Goal: Task Accomplishment & Management: Manage account settings

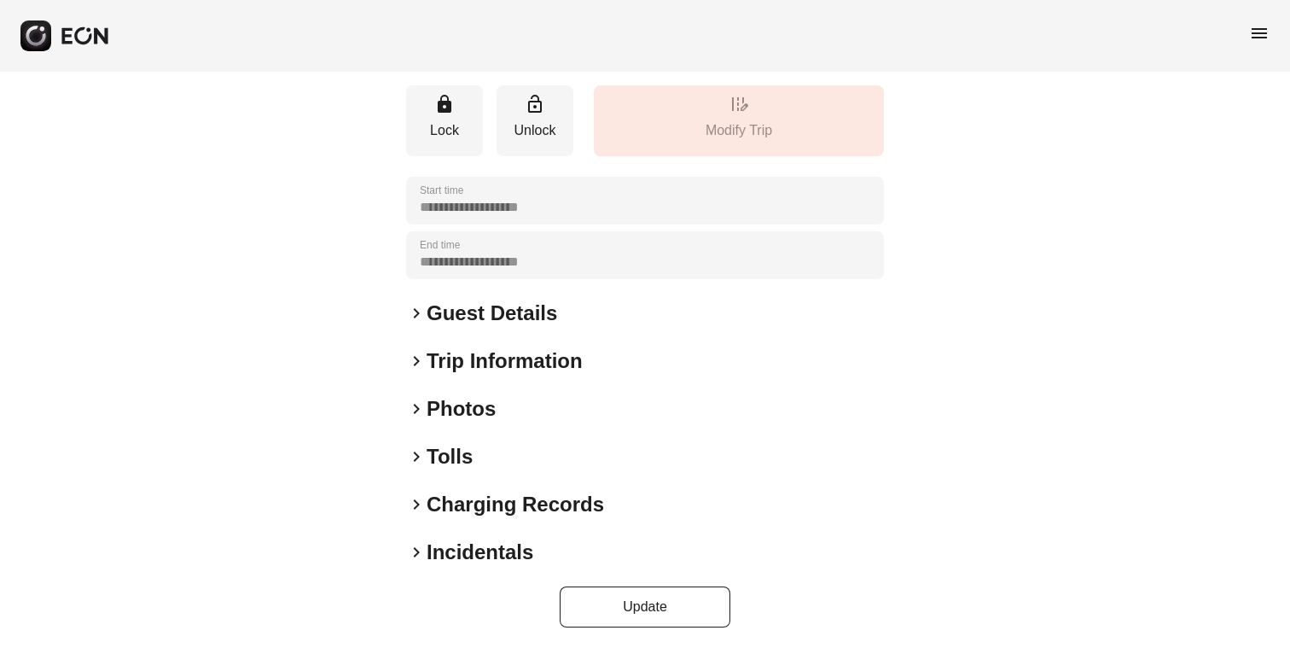
scroll to position [203, 0]
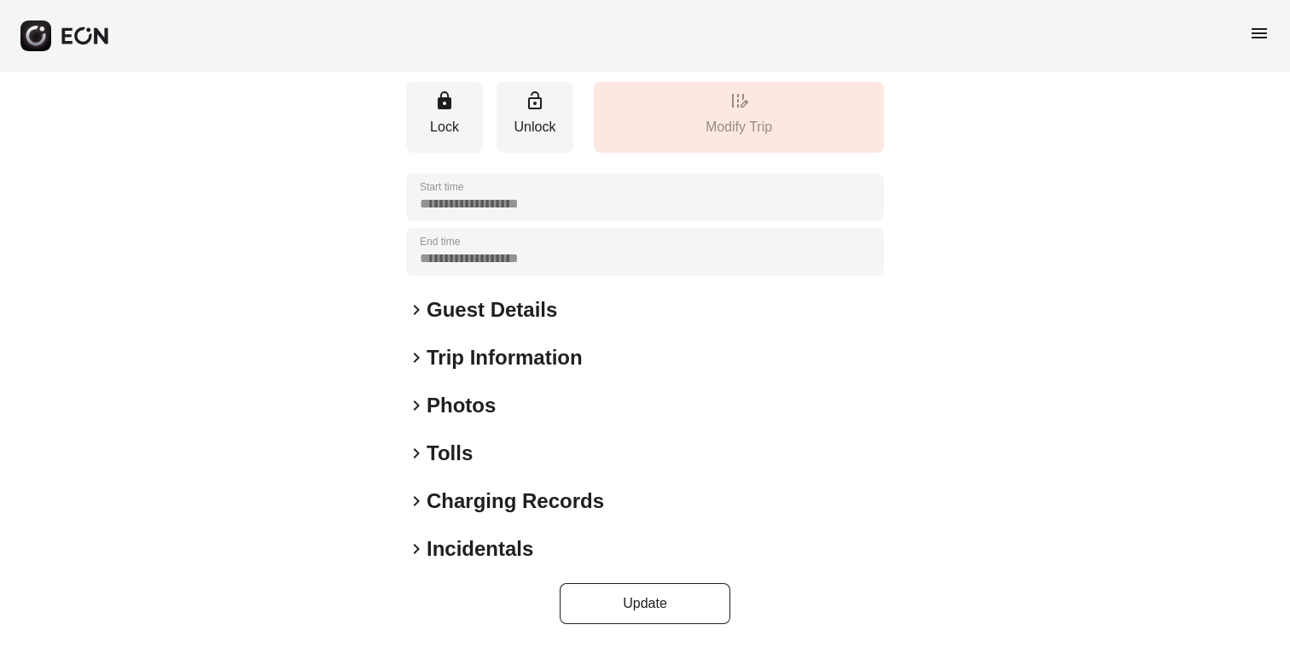
click at [439, 549] on h2 "Incidentals" at bounding box center [480, 548] width 107 height 27
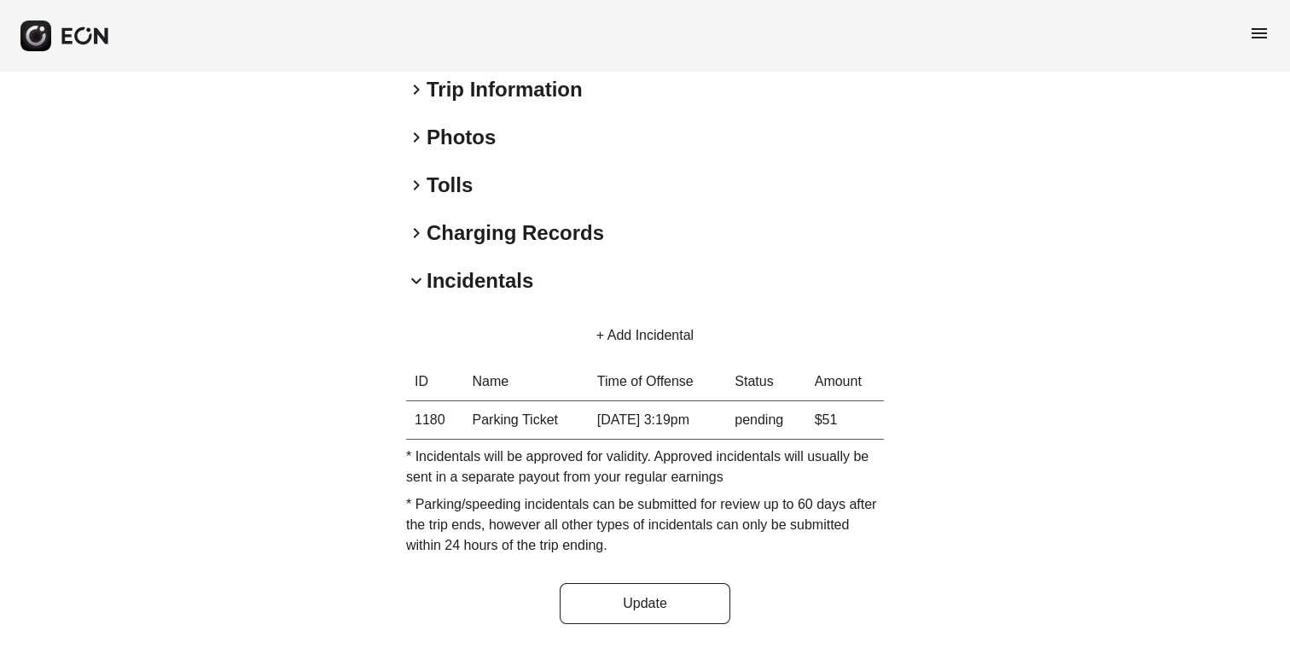
click at [416, 139] on span "keyboard_arrow_right" at bounding box center [416, 137] width 20 height 20
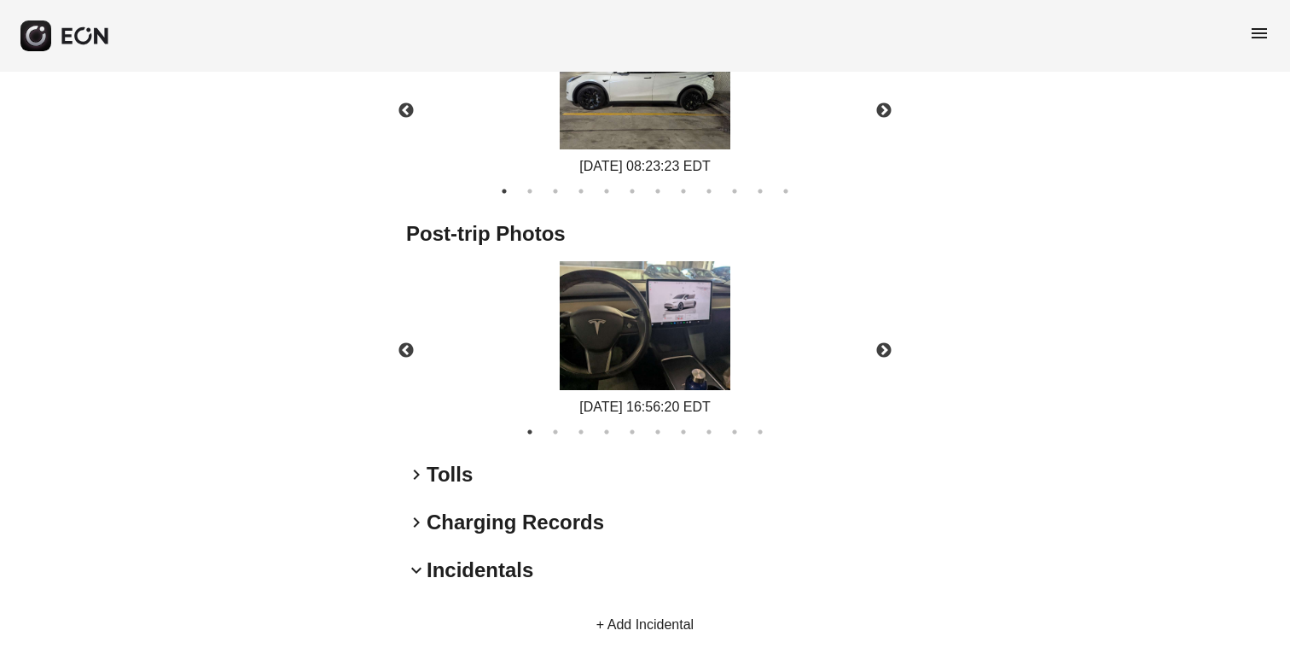
scroll to position [786, 0]
click at [401, 347] on button "Previous" at bounding box center [406, 350] width 60 height 60
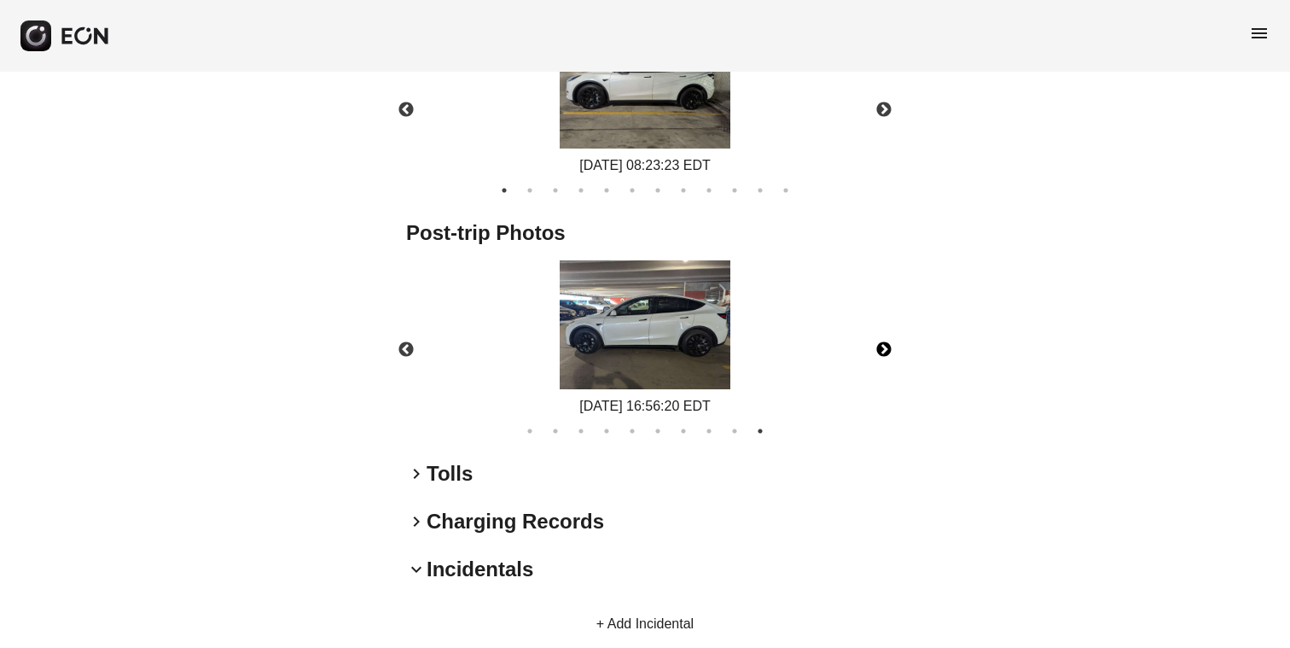
click at [881, 350] on button "Next" at bounding box center [884, 350] width 60 height 60
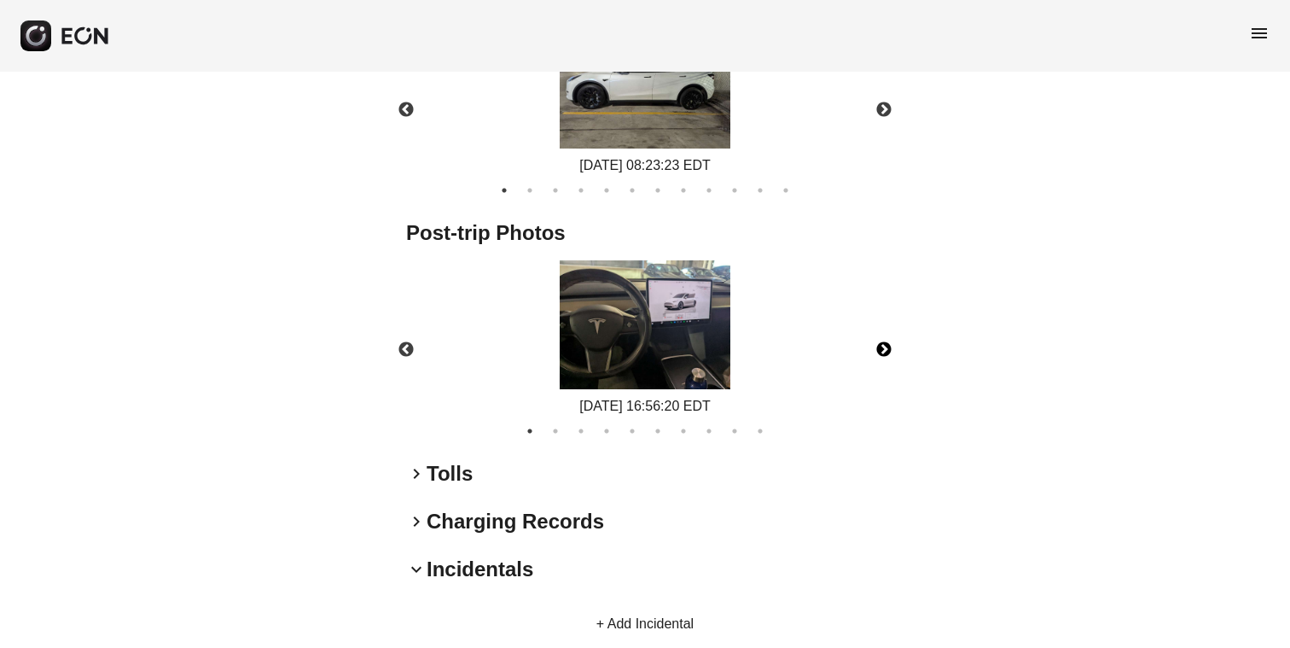
click at [881, 350] on button "Next" at bounding box center [884, 350] width 60 height 60
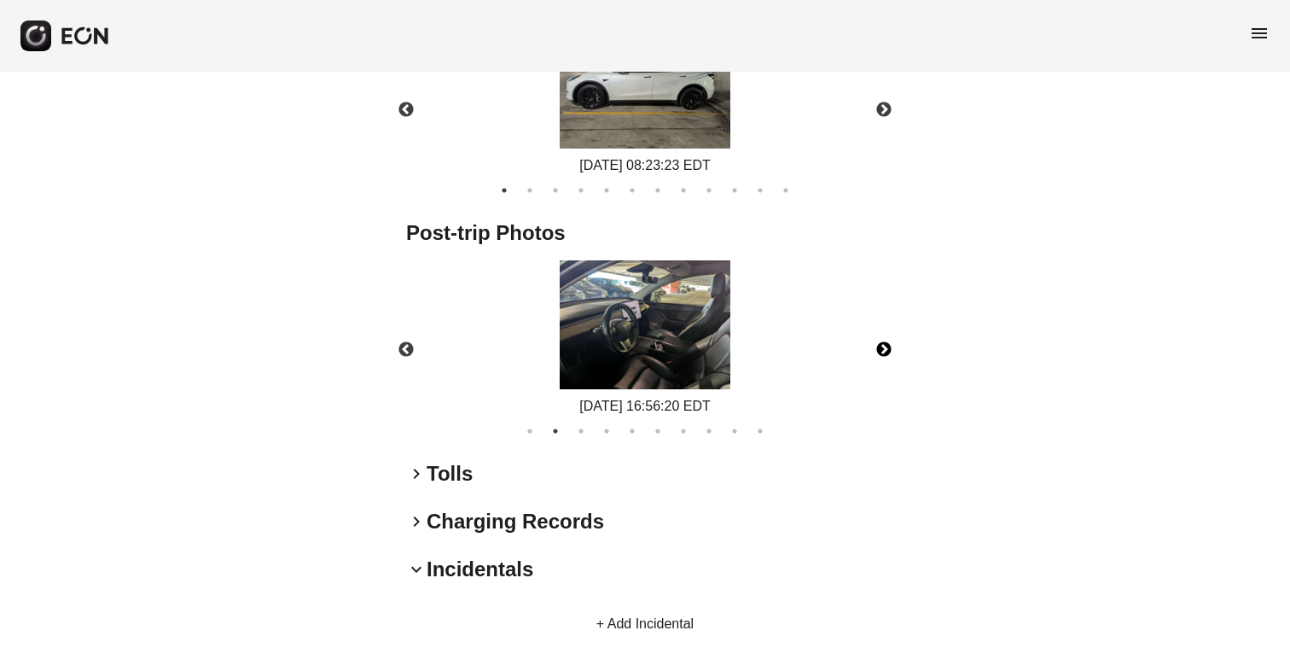
click at [881, 350] on button "Next" at bounding box center [884, 350] width 60 height 60
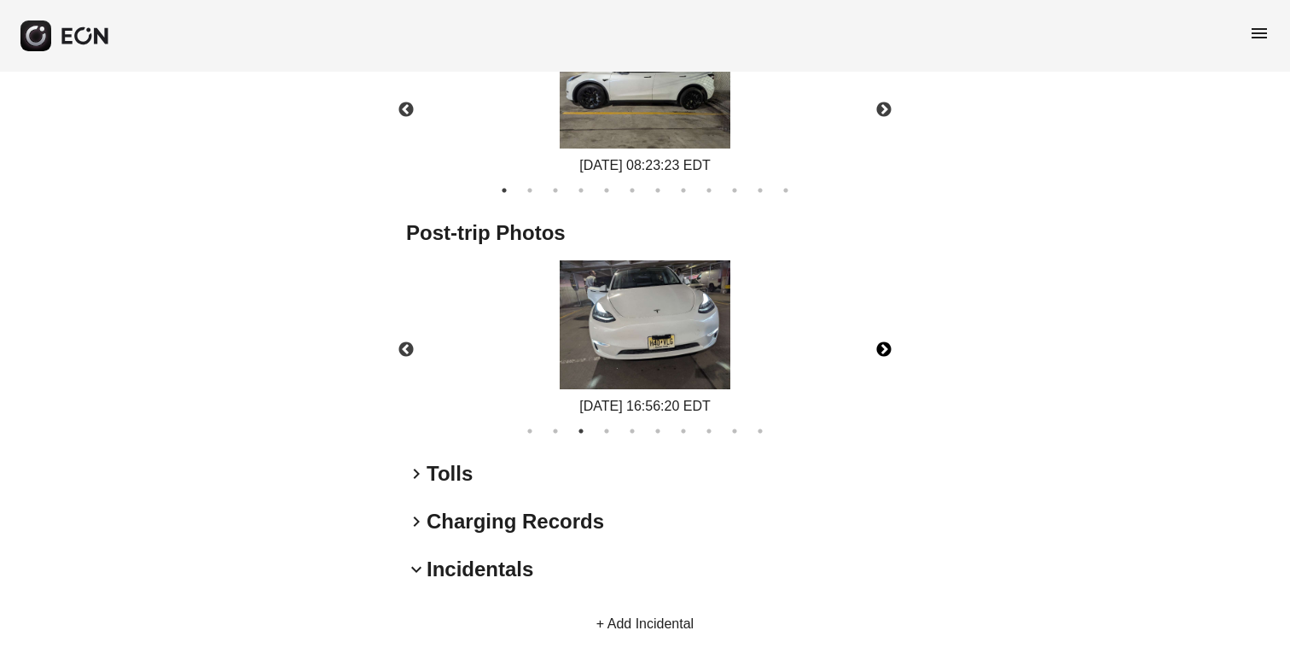
click at [881, 350] on button "Next" at bounding box center [884, 350] width 60 height 60
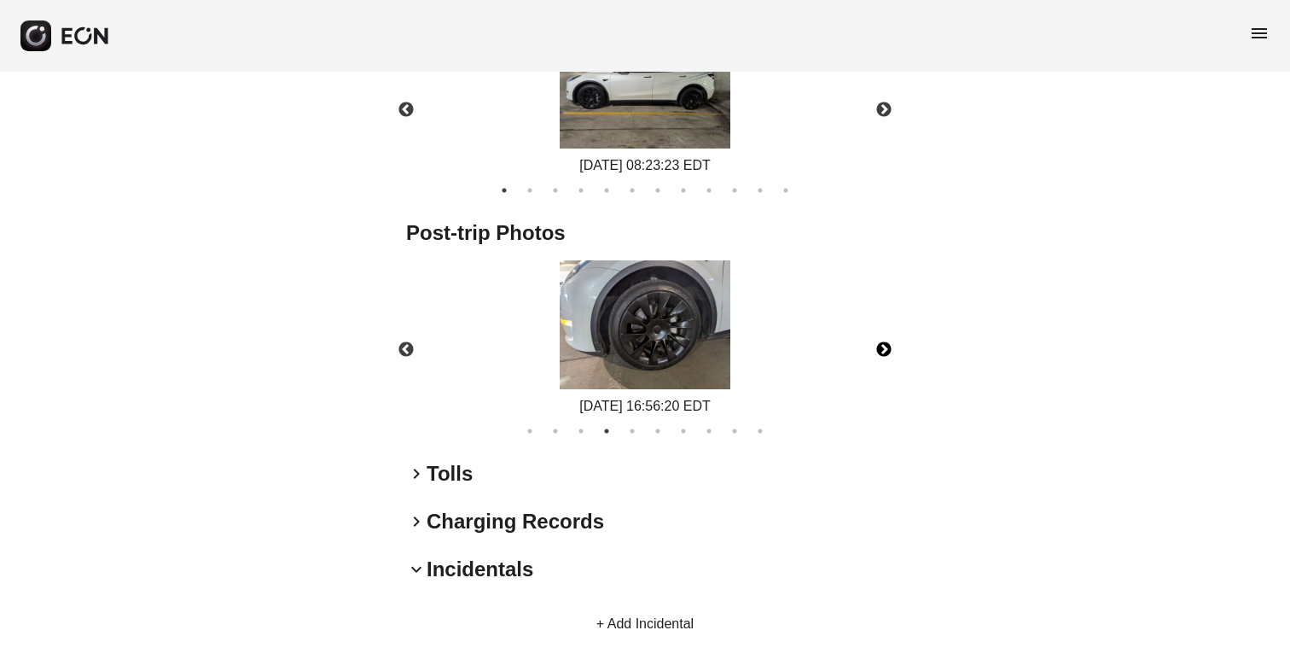
click at [881, 350] on button "Next" at bounding box center [884, 350] width 60 height 60
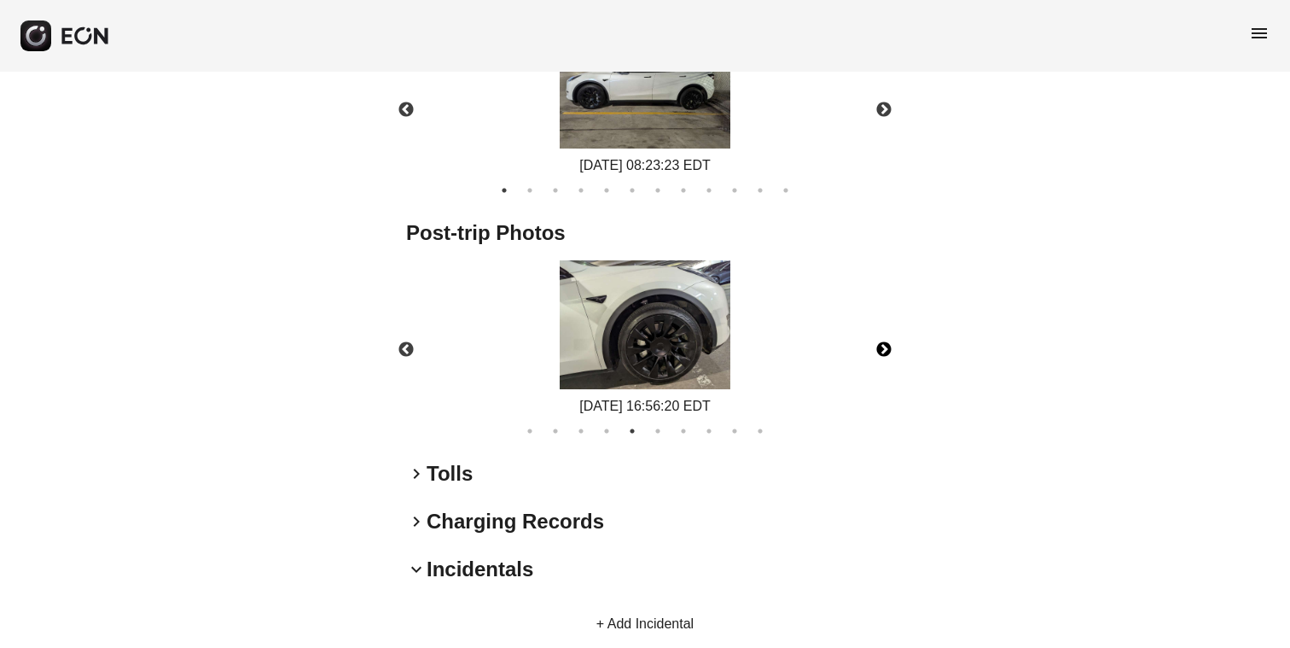
click at [881, 350] on button "Next" at bounding box center [884, 350] width 60 height 60
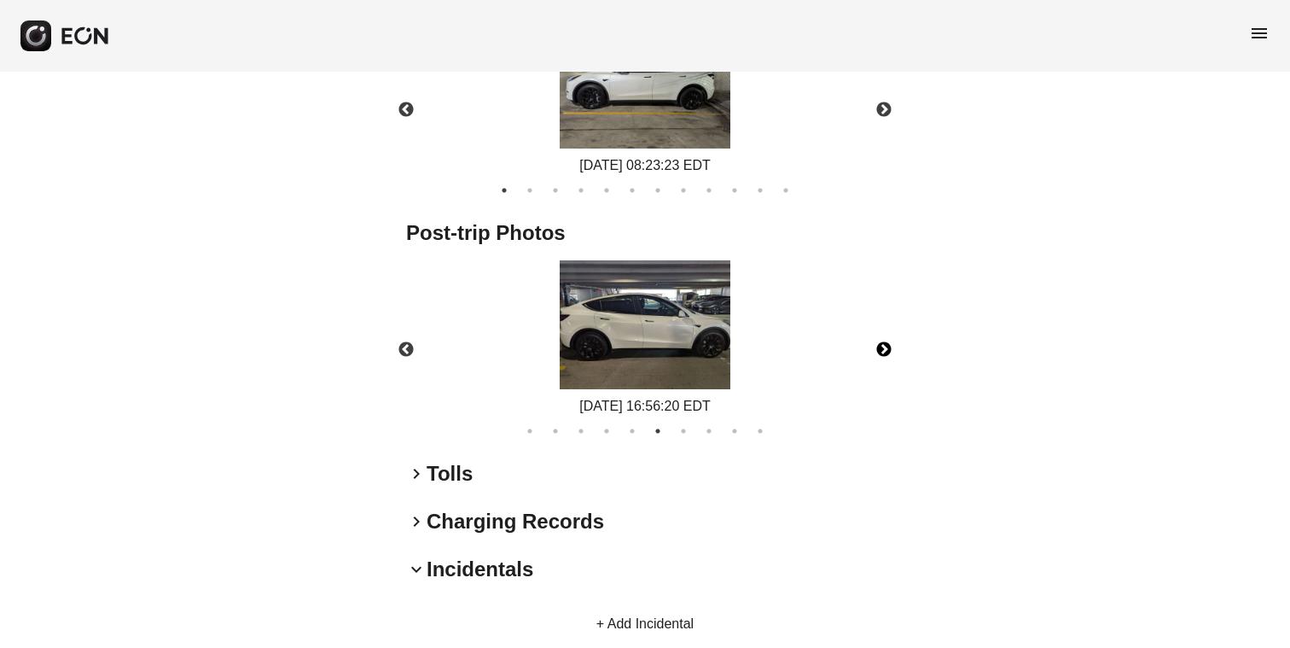
click at [881, 350] on button "Next" at bounding box center [884, 350] width 60 height 60
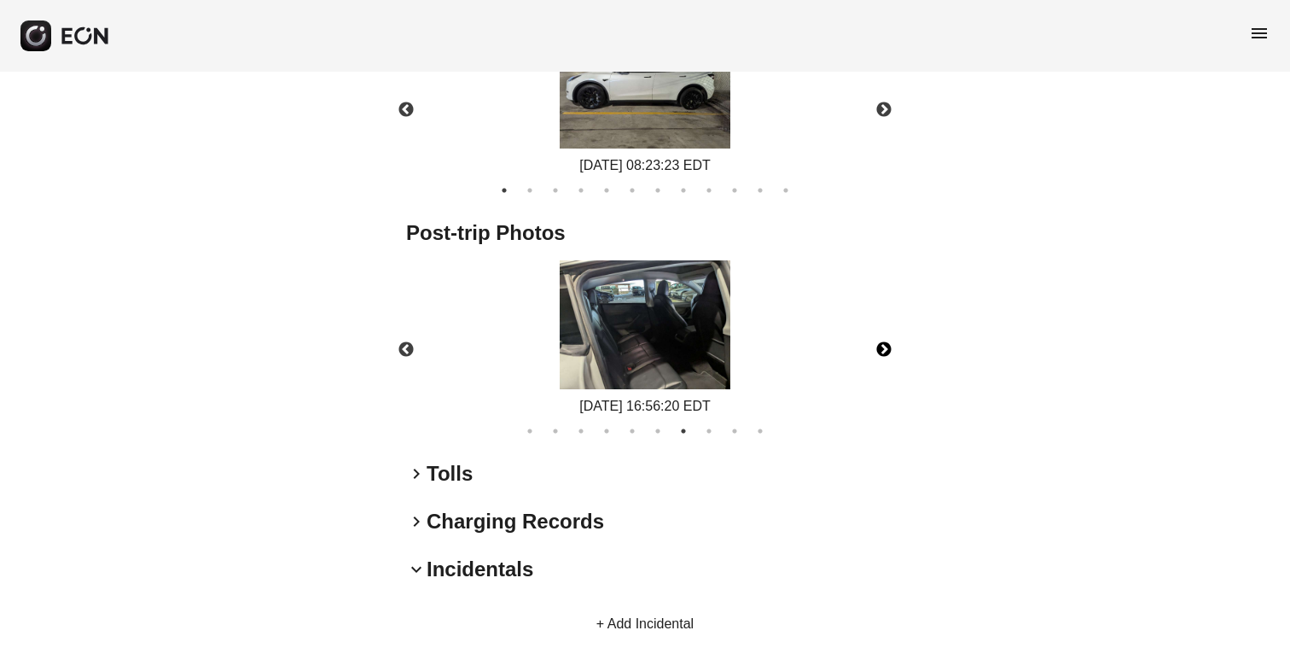
click at [881, 350] on button "Next" at bounding box center [884, 350] width 60 height 60
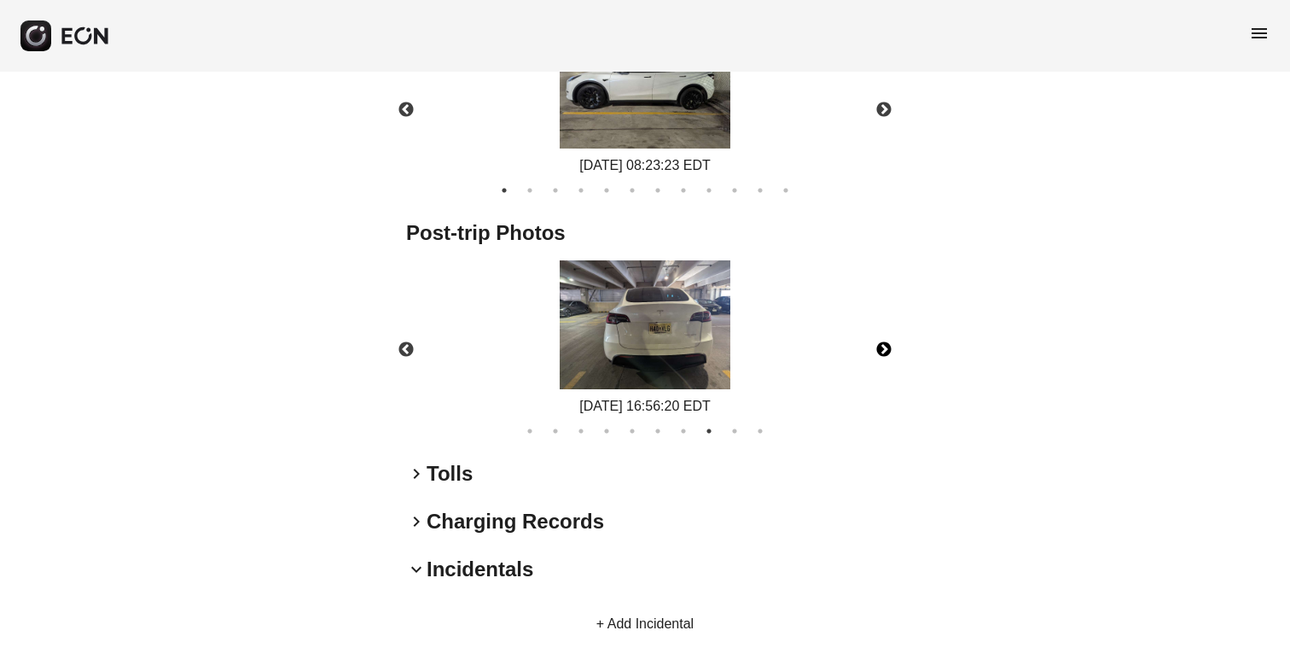
click at [881, 350] on button "Next" at bounding box center [884, 350] width 60 height 60
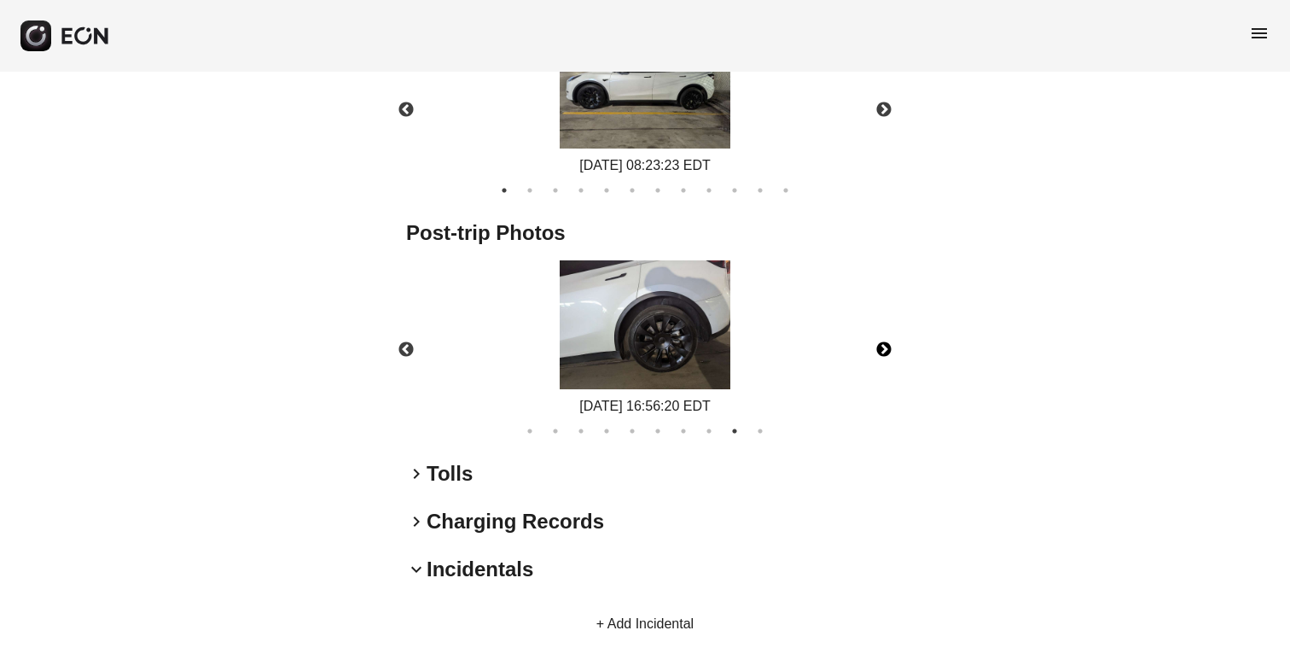
click at [881, 350] on button "Next" at bounding box center [884, 350] width 60 height 60
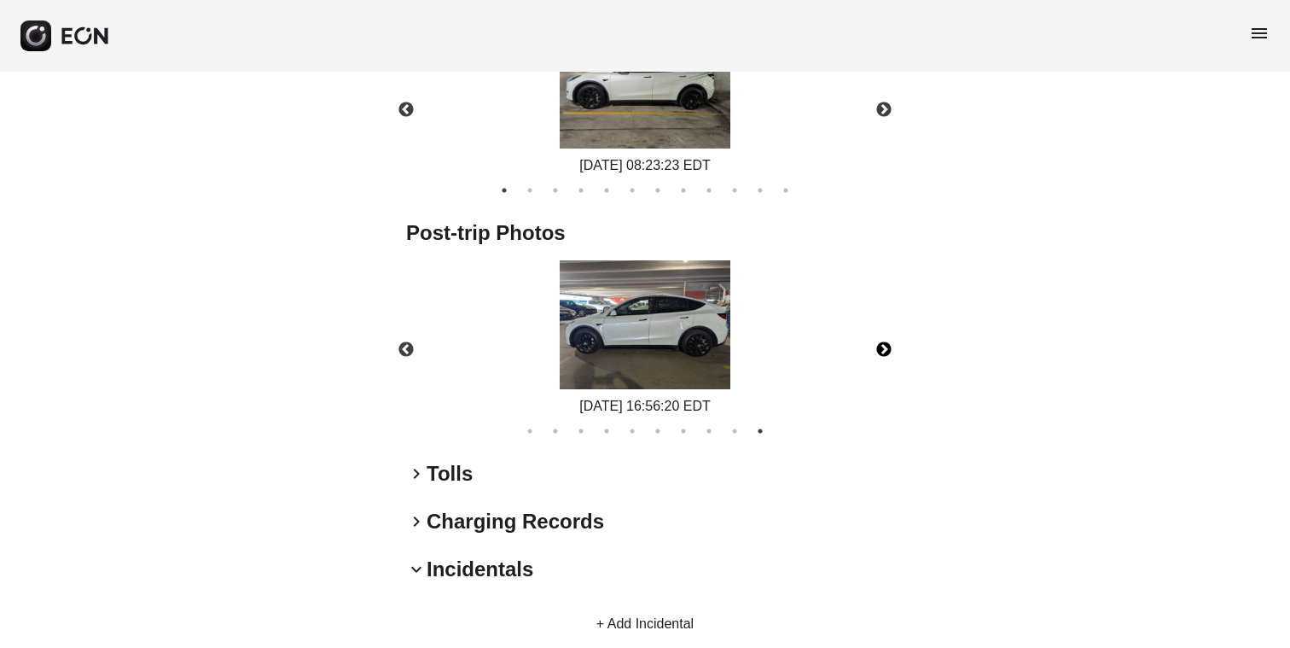
click at [881, 350] on button "Next" at bounding box center [884, 350] width 60 height 60
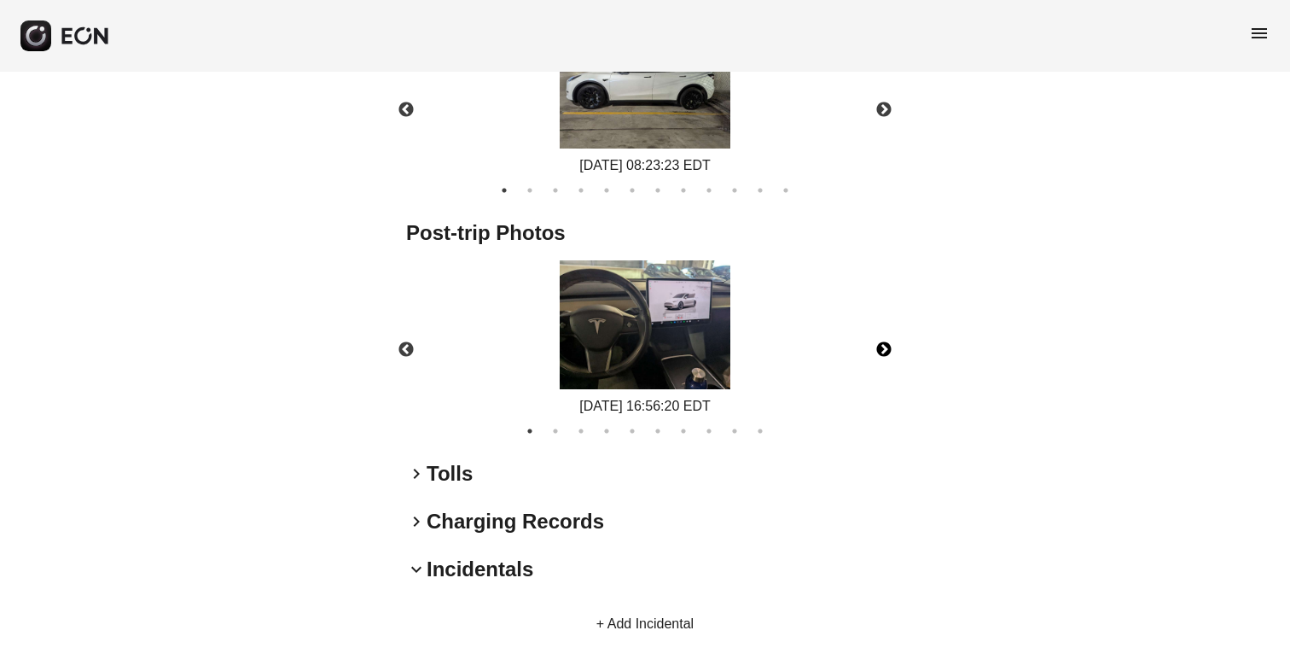
click at [881, 350] on button "Next" at bounding box center [884, 350] width 60 height 60
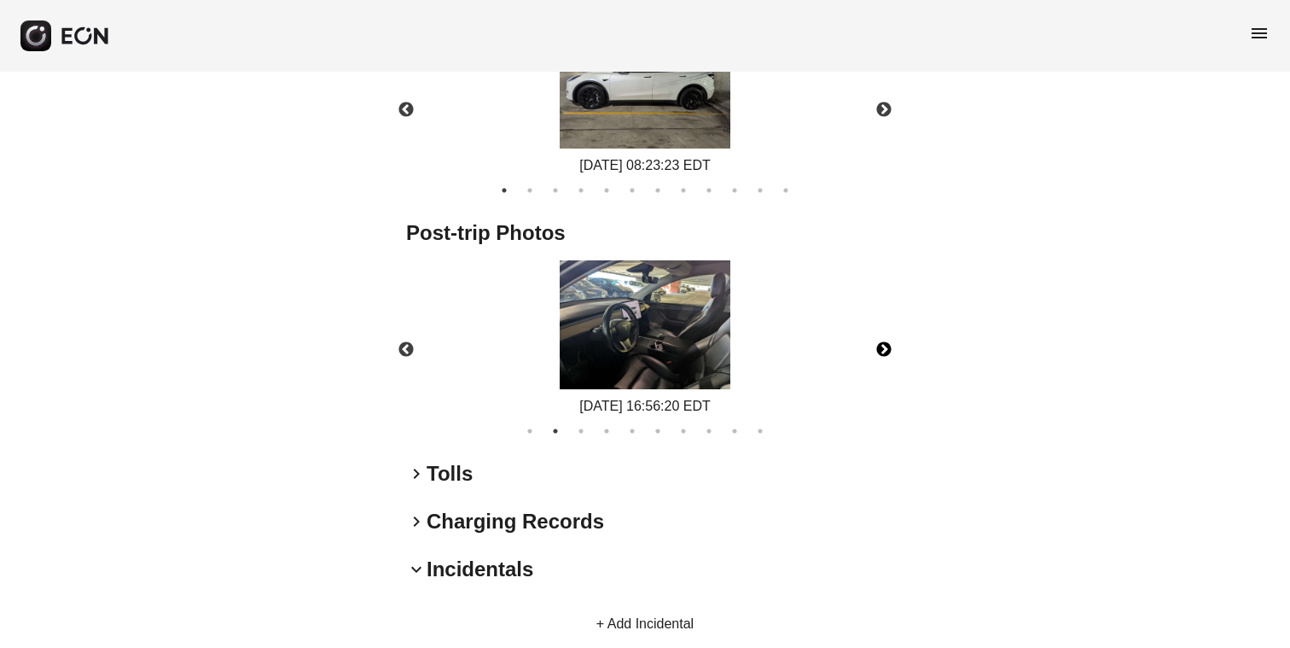
click at [881, 350] on button "Next" at bounding box center [884, 350] width 60 height 60
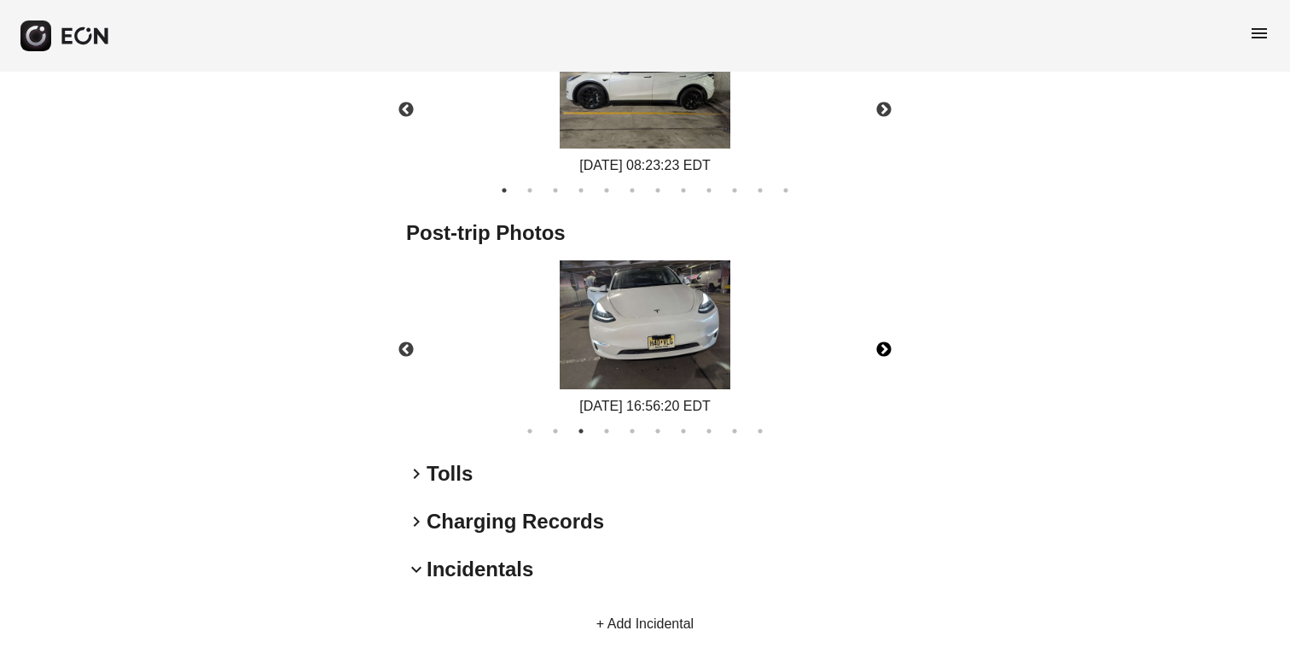
click at [881, 350] on button "Next" at bounding box center [884, 350] width 60 height 60
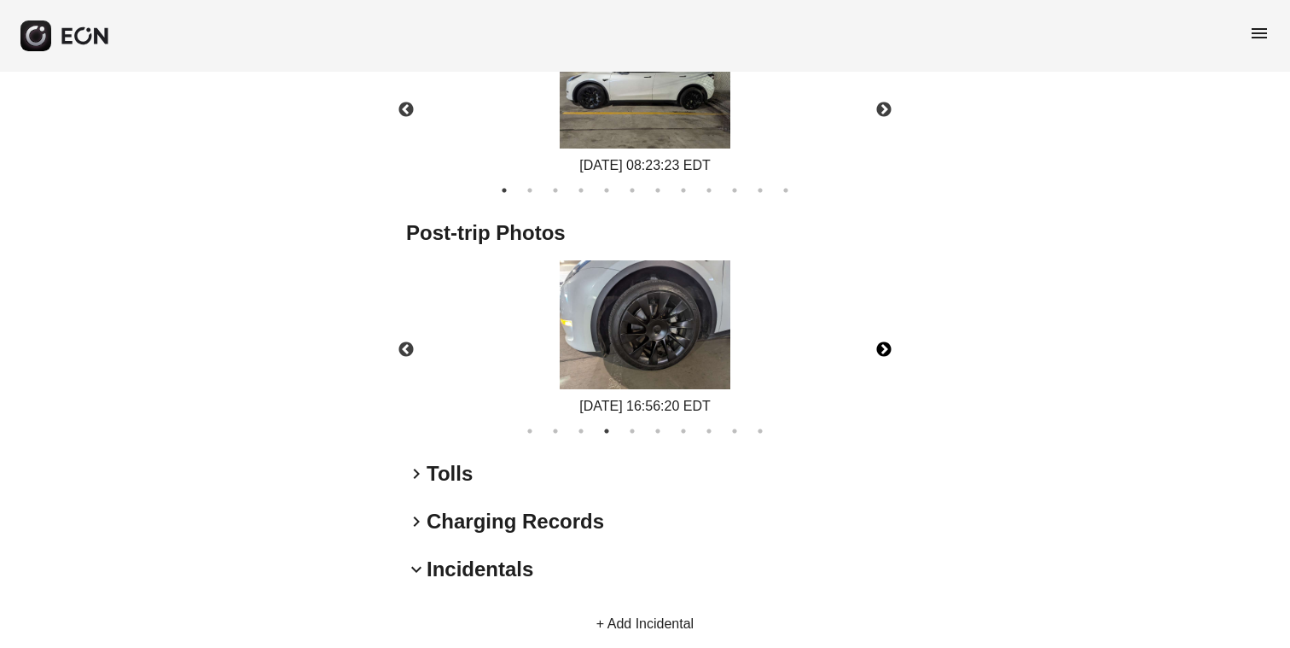
click at [881, 350] on button "Next" at bounding box center [884, 350] width 60 height 60
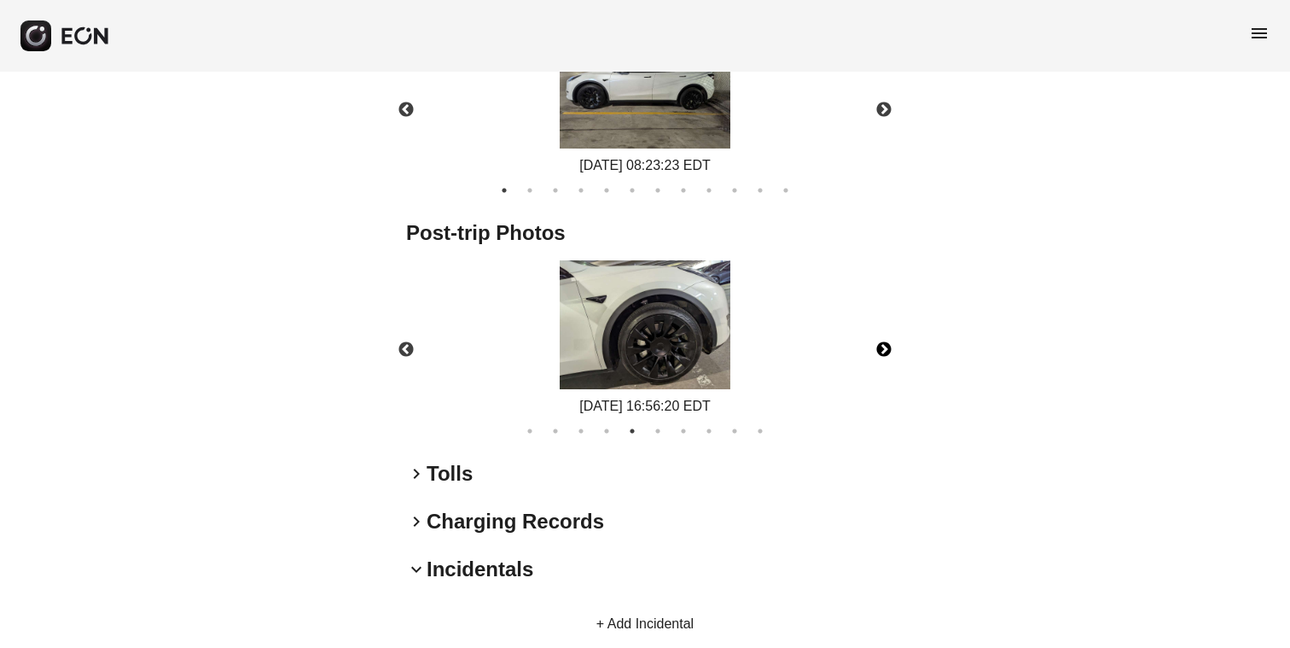
click at [881, 350] on button "Next" at bounding box center [884, 350] width 60 height 60
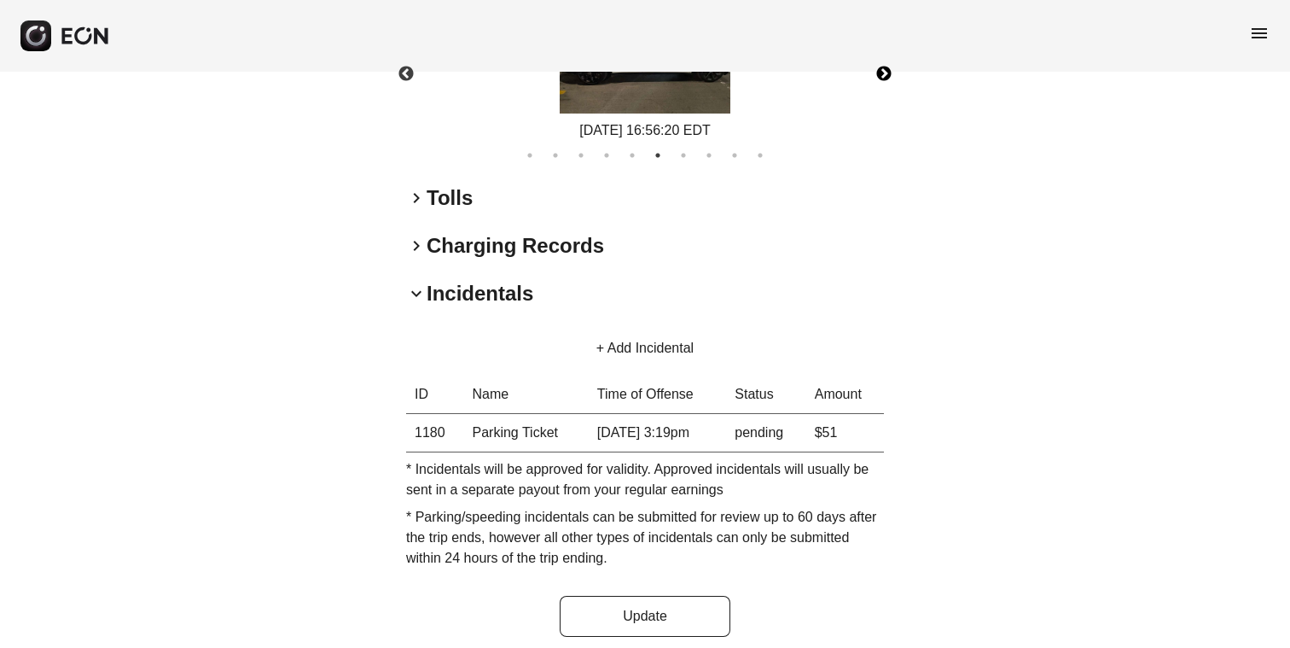
scroll to position [1075, 0]
